Goal: Information Seeking & Learning: Learn about a topic

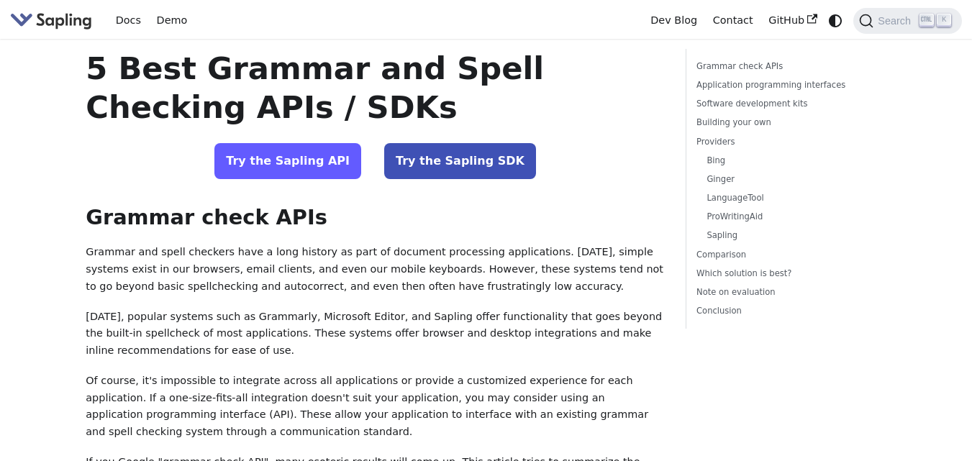
click at [335, 158] on link "Try the Sapling API" at bounding box center [287, 161] width 147 height 36
drag, startPoint x: 434, startPoint y: 230, endPoint x: 420, endPoint y: 227, distance: 14.7
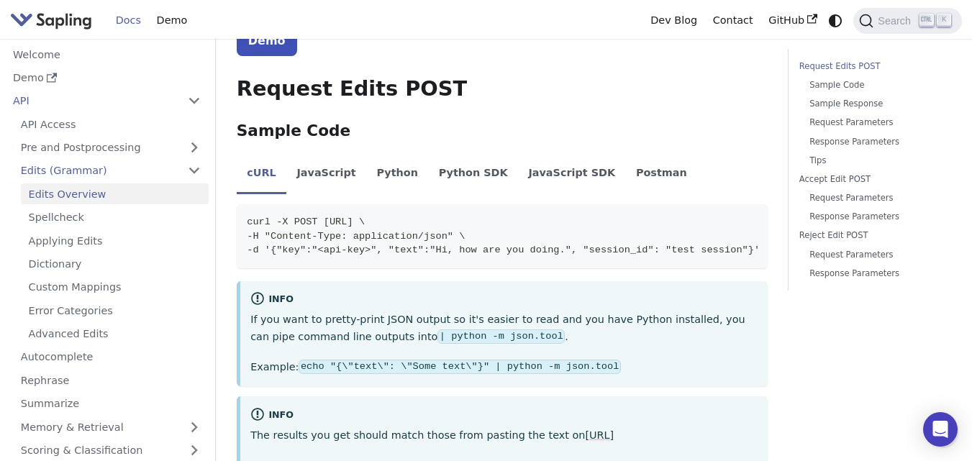
scroll to position [288, 0]
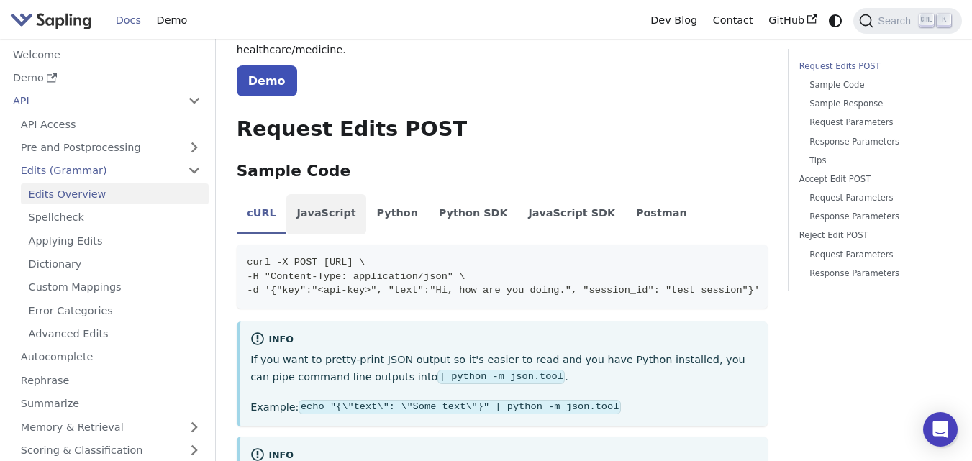
click at [312, 194] on li "JavaScript" at bounding box center [326, 214] width 80 height 40
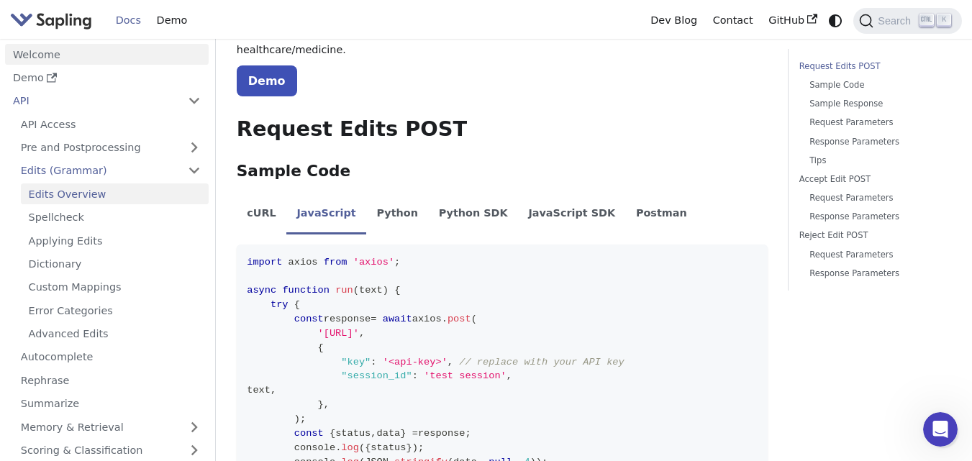
click at [52, 52] on link "Welcome" at bounding box center [107, 54] width 204 height 21
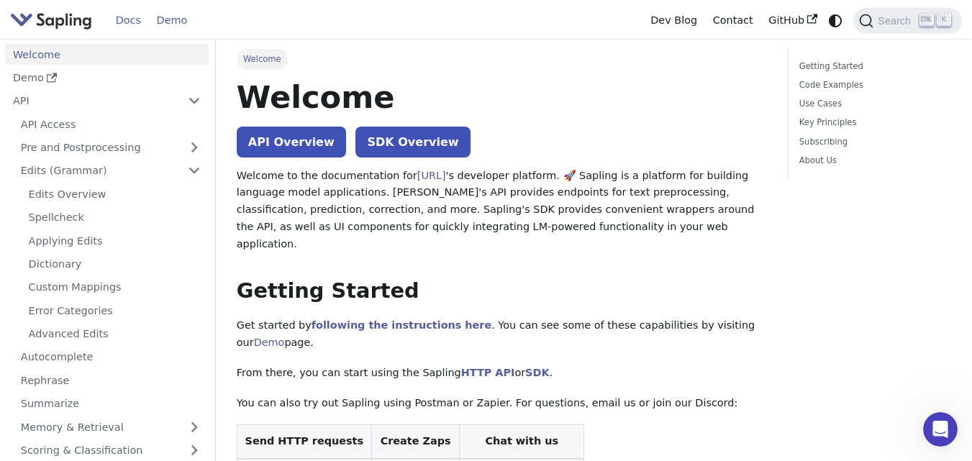
click at [152, 19] on link "Demo" at bounding box center [172, 20] width 46 height 22
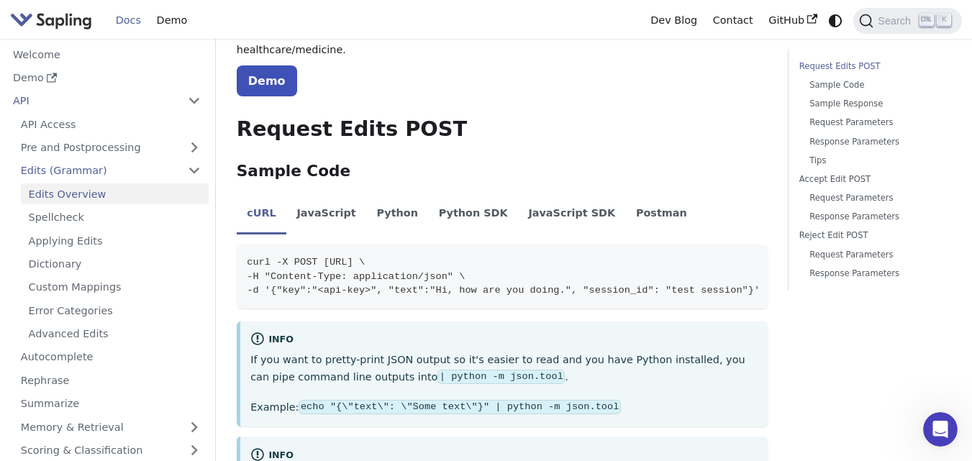
drag, startPoint x: 279, startPoint y: 290, endPoint x: 266, endPoint y: 290, distance: 12.2
